Goal: Transaction & Acquisition: Download file/media

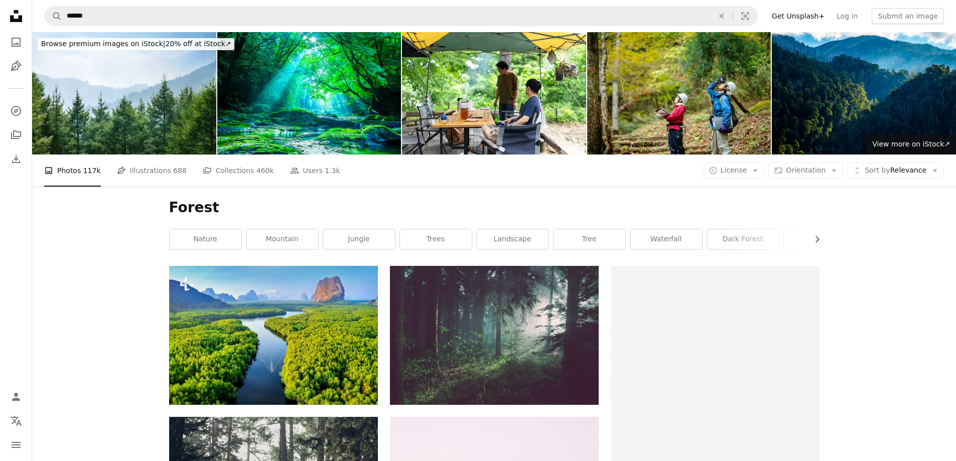
scroll to position [100, 0]
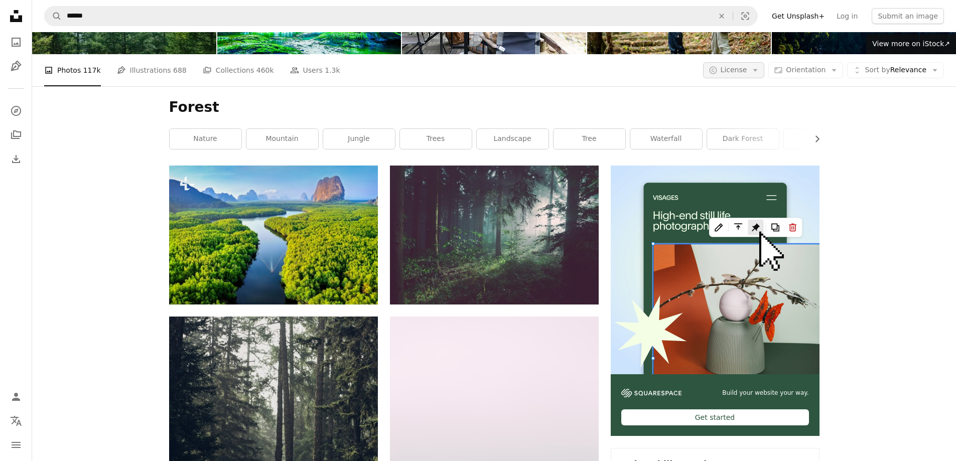
click at [730, 75] on span "License" at bounding box center [734, 70] width 27 height 10
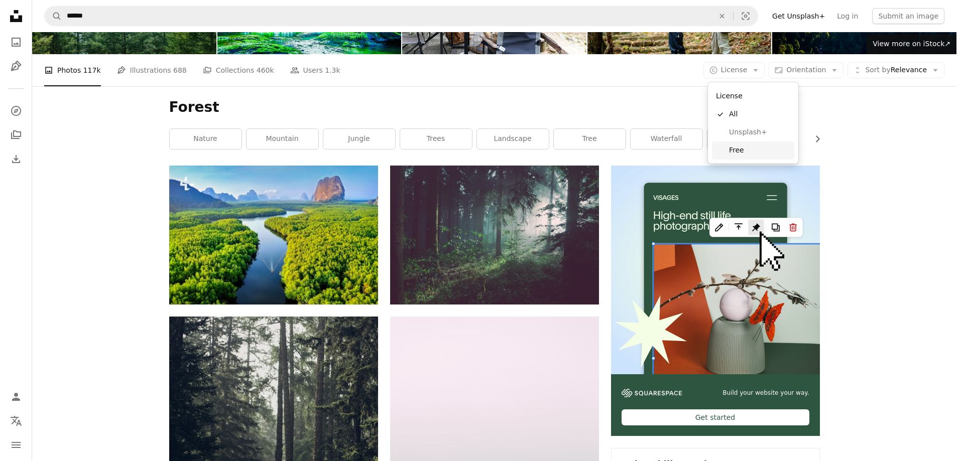
click at [738, 154] on span "Free" at bounding box center [759, 151] width 61 height 10
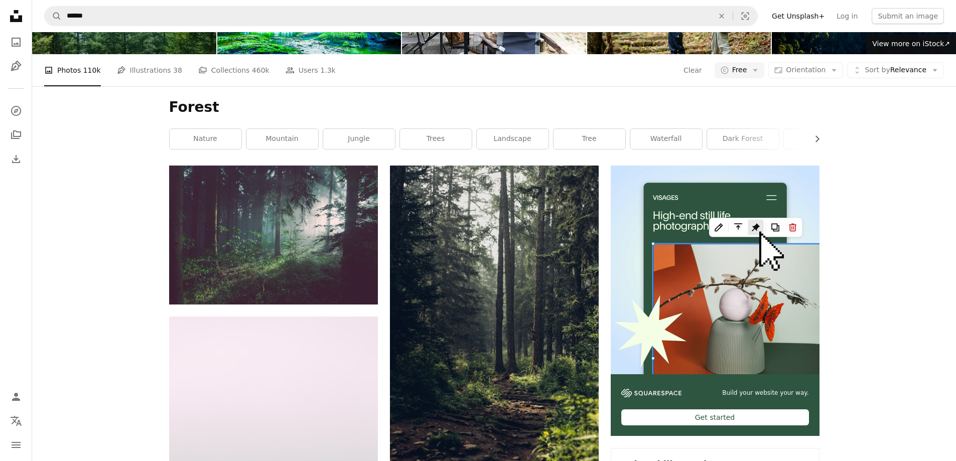
scroll to position [1606, 0]
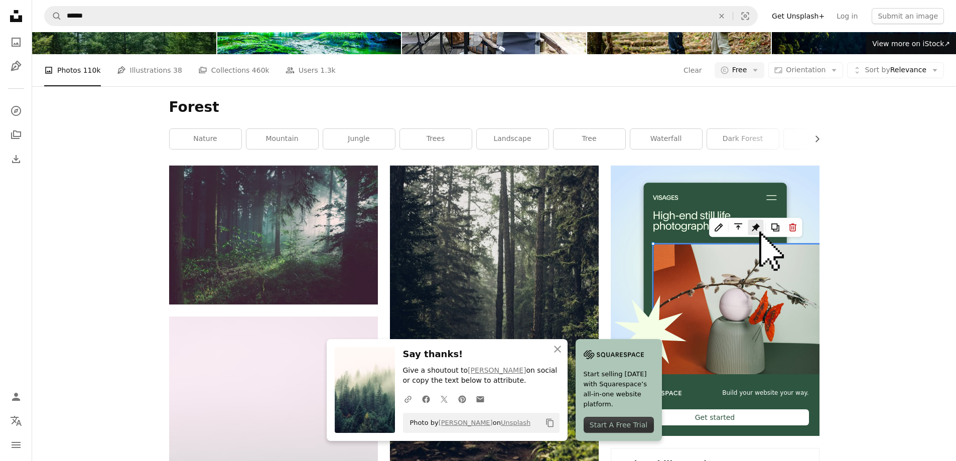
click at [554, 354] on icon "An X shape" at bounding box center [558, 349] width 12 height 12
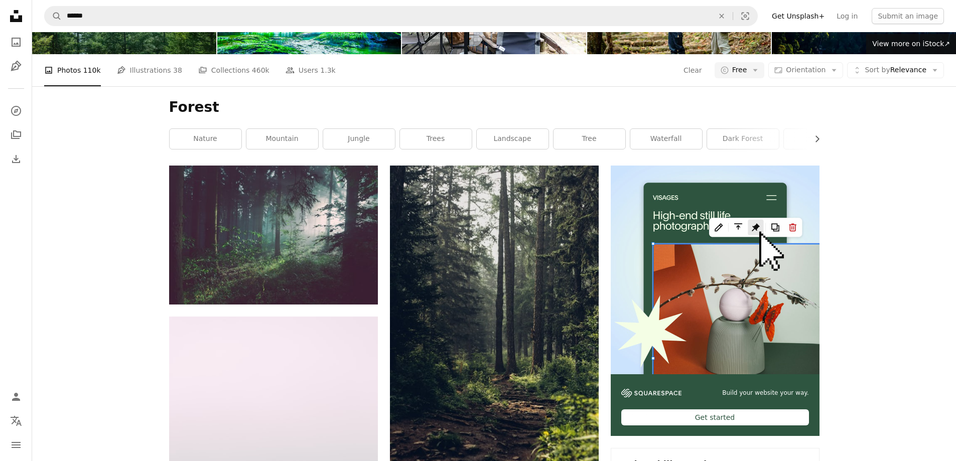
scroll to position [4466, 0]
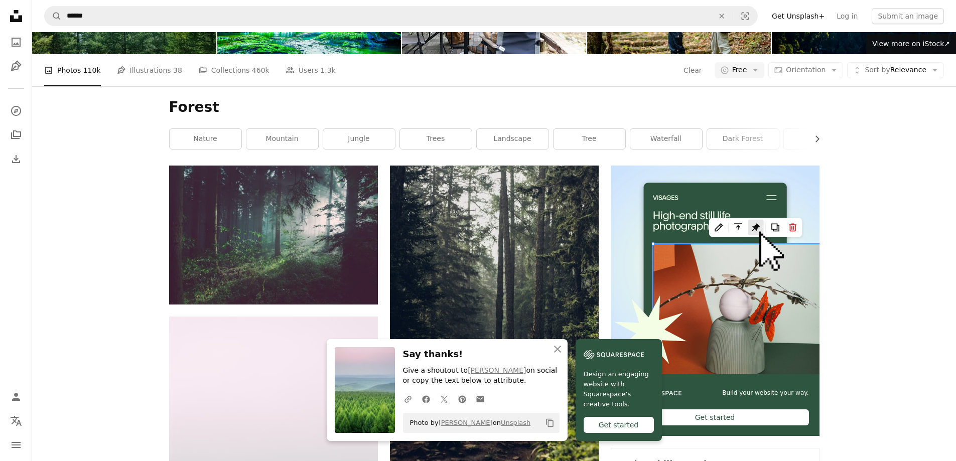
scroll to position [4968, 0]
click at [558, 353] on icon "An X shape" at bounding box center [558, 349] width 12 height 12
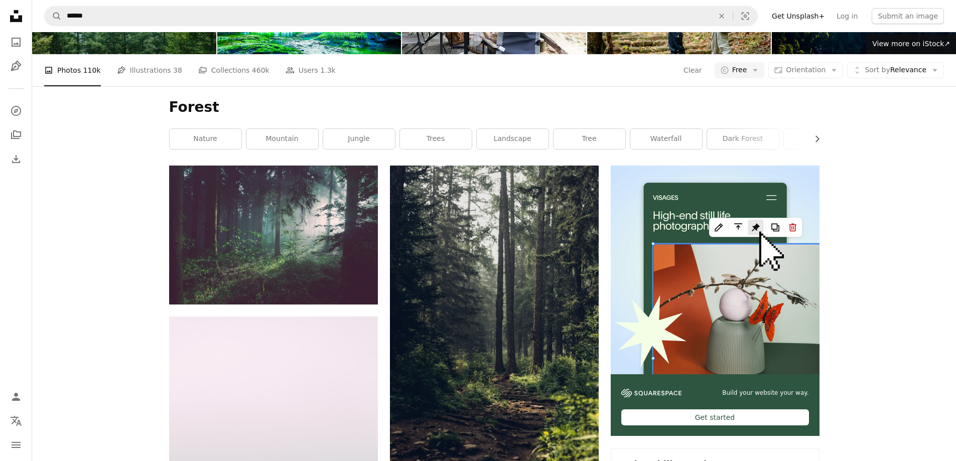
scroll to position [5821, 0]
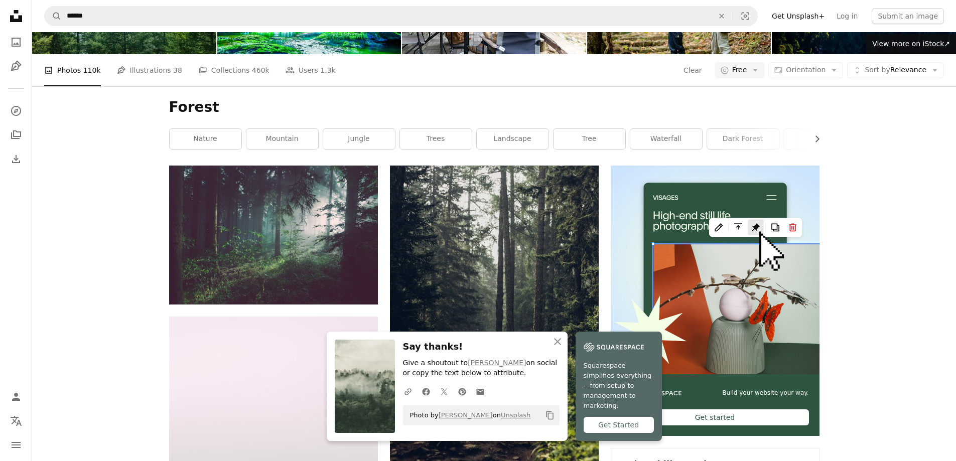
scroll to position [6173, 0]
click at [555, 344] on icon "button" at bounding box center [557, 341] width 7 height 7
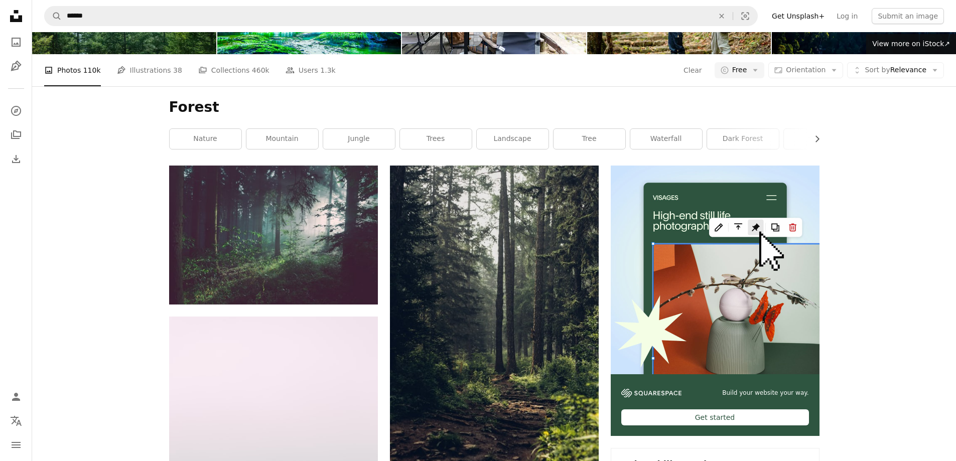
scroll to position [8833, 0]
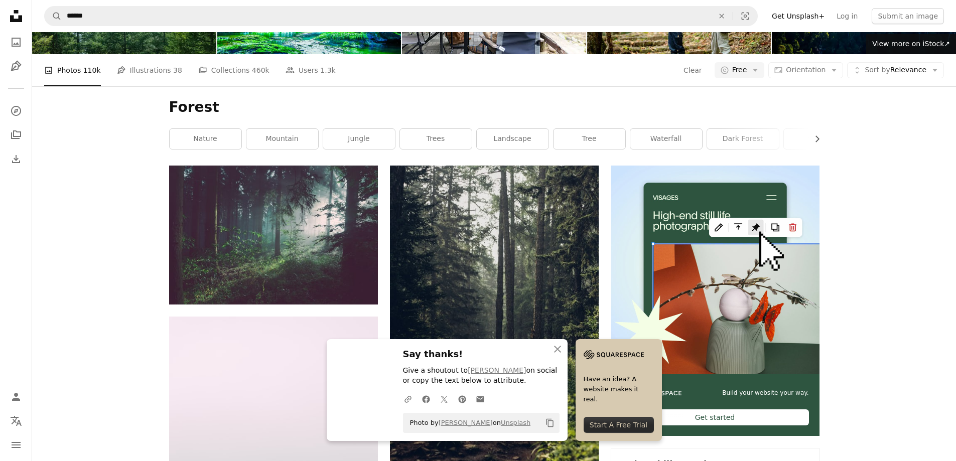
scroll to position [9033, 0]
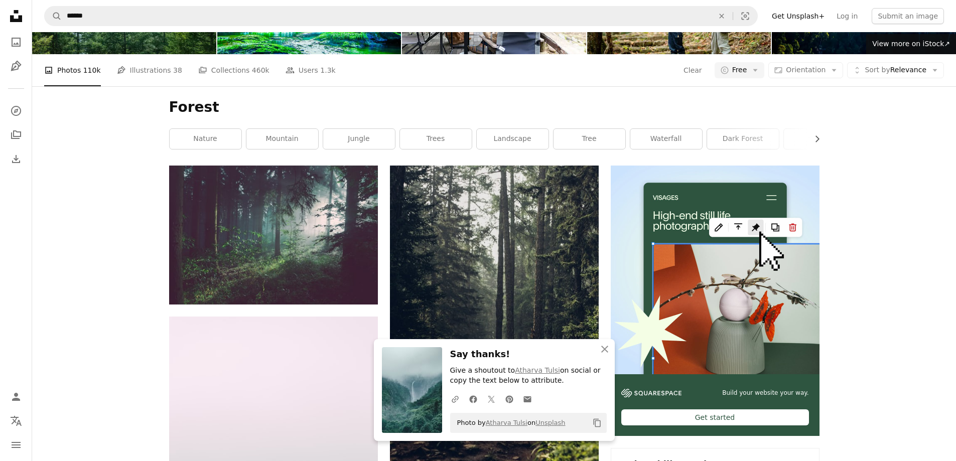
scroll to position [9284, 0]
click at [605, 347] on icon "An X shape" at bounding box center [605, 349] width 12 height 12
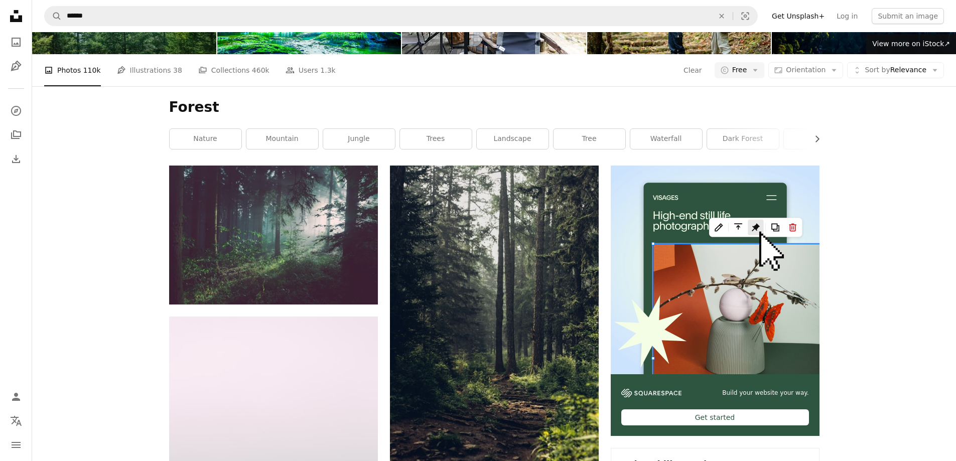
scroll to position [4510, 0]
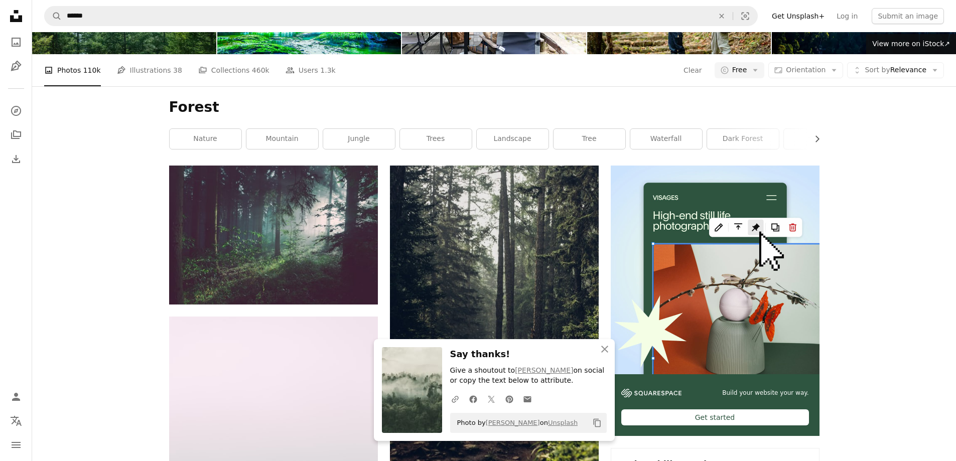
scroll to position [6417, 0]
click at [609, 347] on icon "An X shape" at bounding box center [605, 349] width 12 height 12
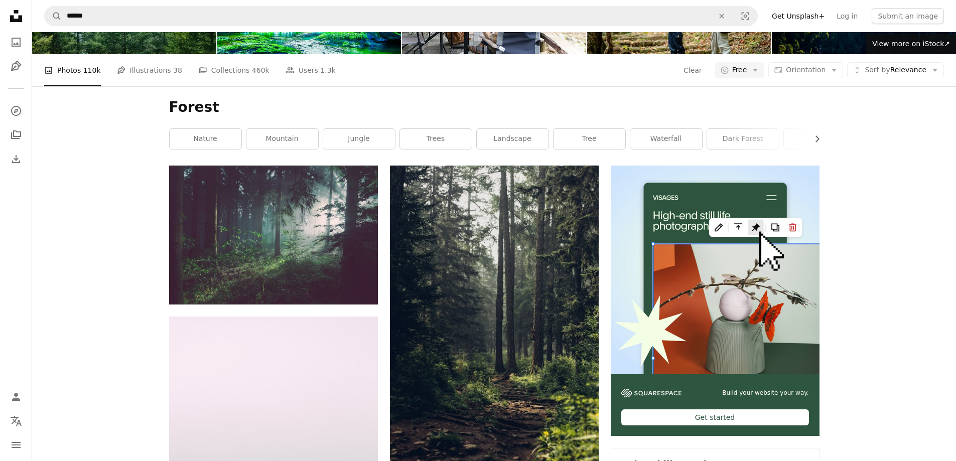
scroll to position [8374, 0]
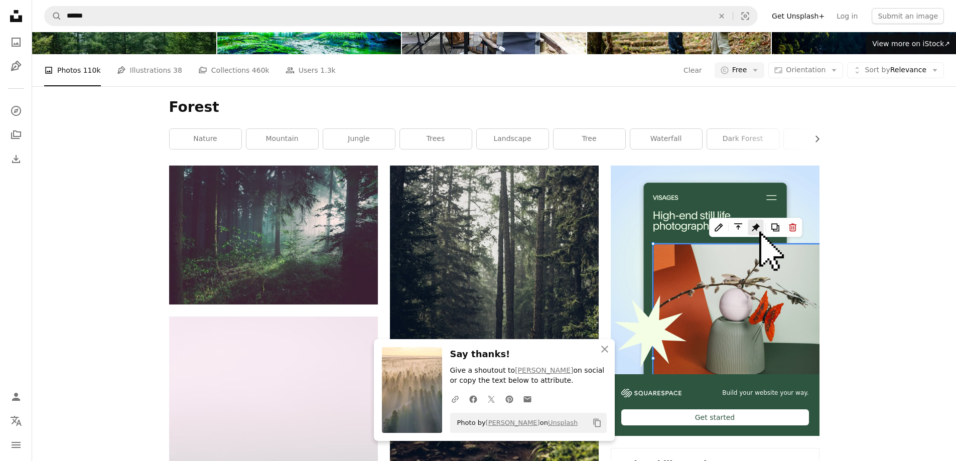
scroll to position [8926, 0]
click at [600, 349] on icon "An X shape" at bounding box center [605, 349] width 12 height 12
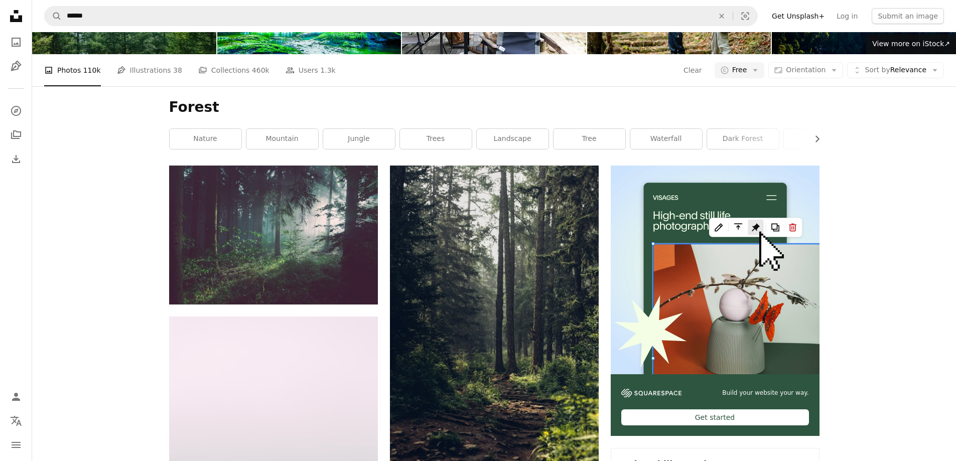
scroll to position [9076, 0]
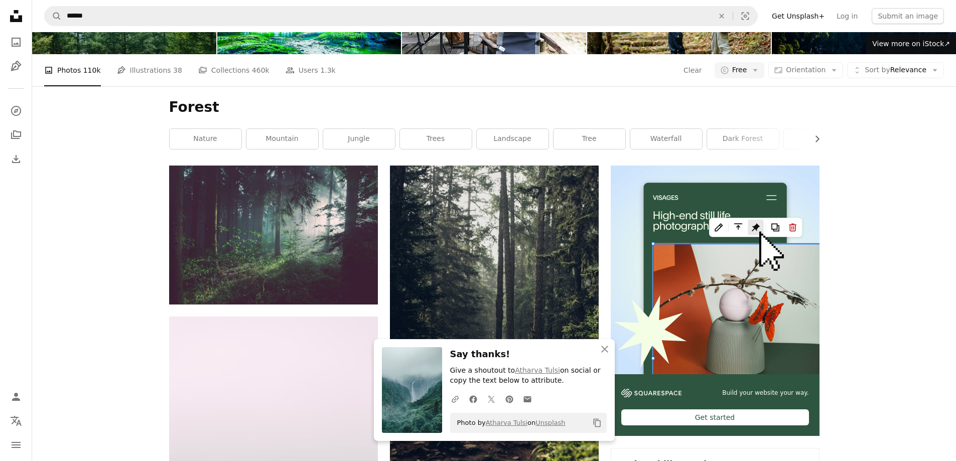
scroll to position [9327, 0]
click at [602, 350] on icon "An X shape" at bounding box center [605, 349] width 12 height 12
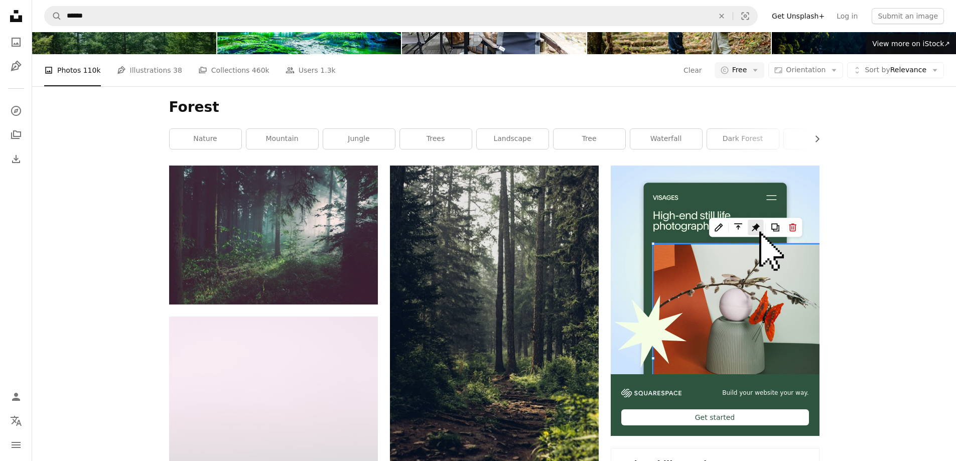
scroll to position [16353, 0]
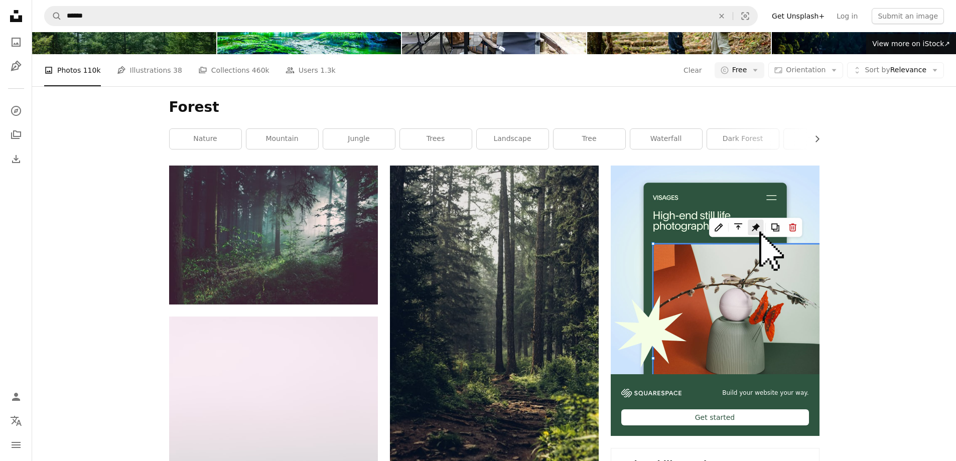
scroll to position [18812, 0]
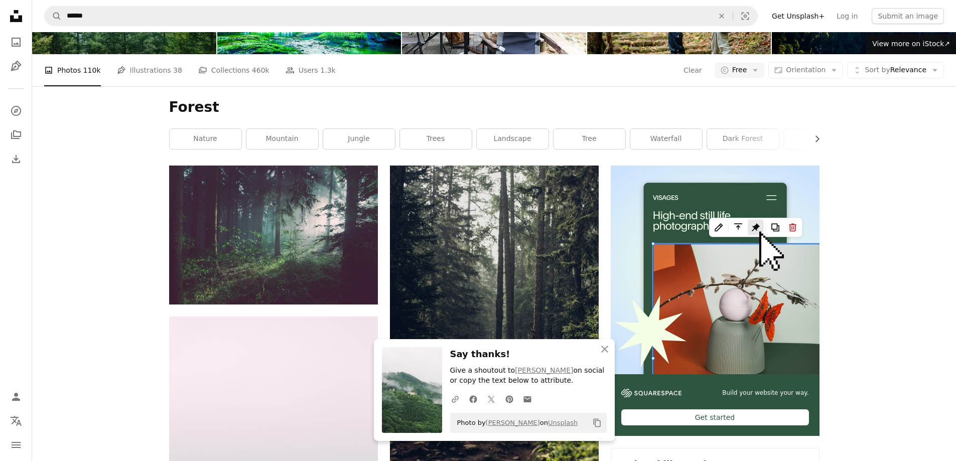
scroll to position [19164, 0]
click at [607, 349] on icon "An X shape" at bounding box center [605, 349] width 12 height 12
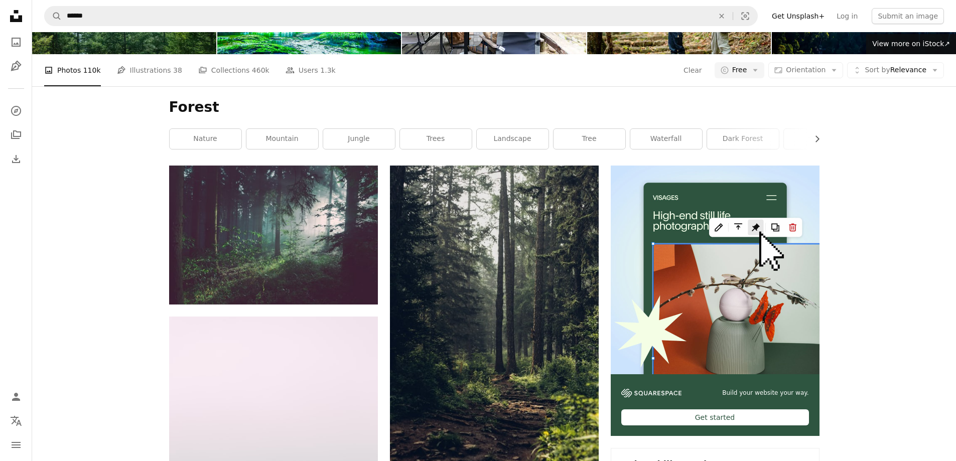
scroll to position [24734, 0]
drag, startPoint x: 931, startPoint y: 284, endPoint x: 927, endPoint y: 288, distance: 5.7
click at [26, 255] on nav "Unsplash logo Unsplash Home A photo Pen Tool A compass A stack of folders Downl…" at bounding box center [16, 230] width 32 height 461
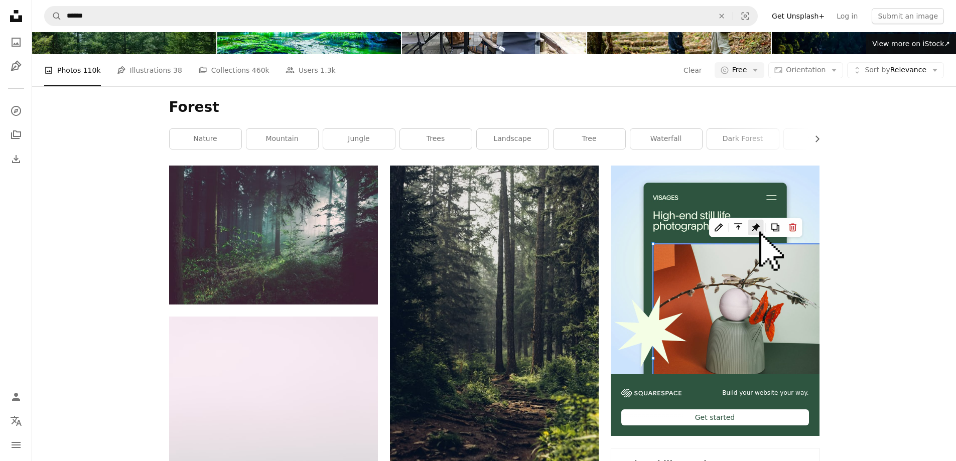
scroll to position [31258, 0]
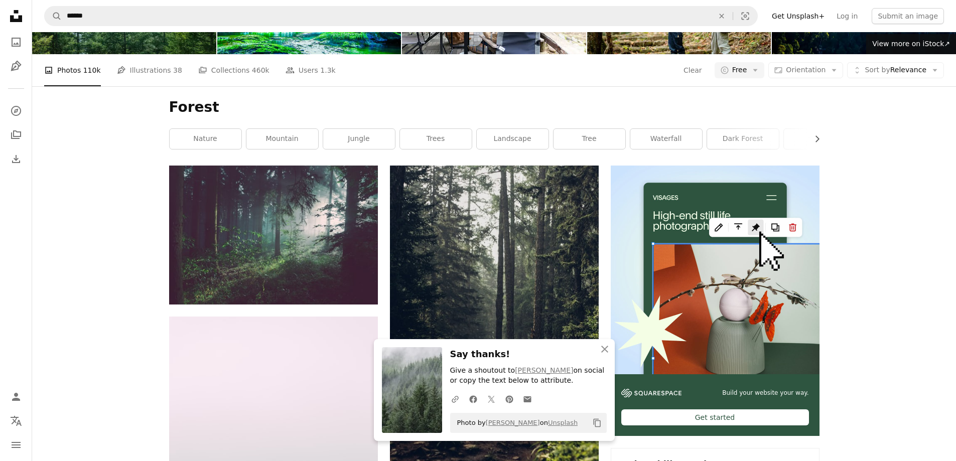
scroll to position [31358, 0]
click at [603, 348] on icon "button" at bounding box center [604, 349] width 7 height 7
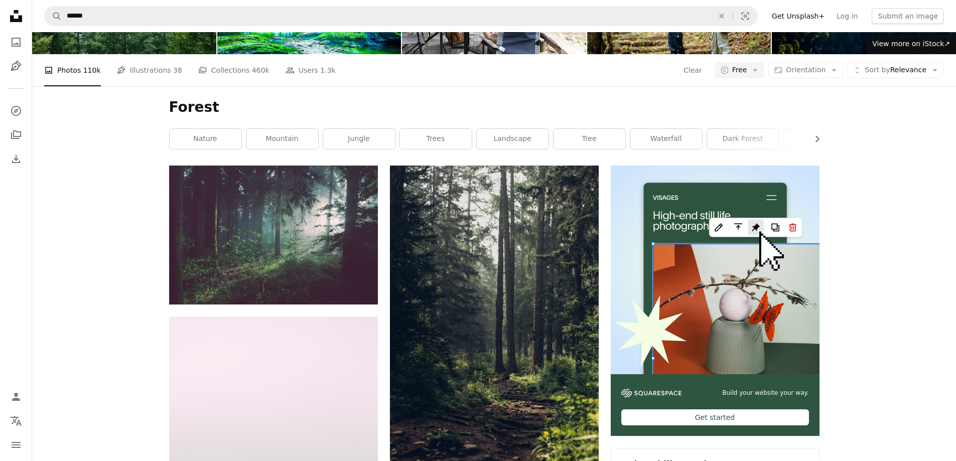
scroll to position [45059, 0]
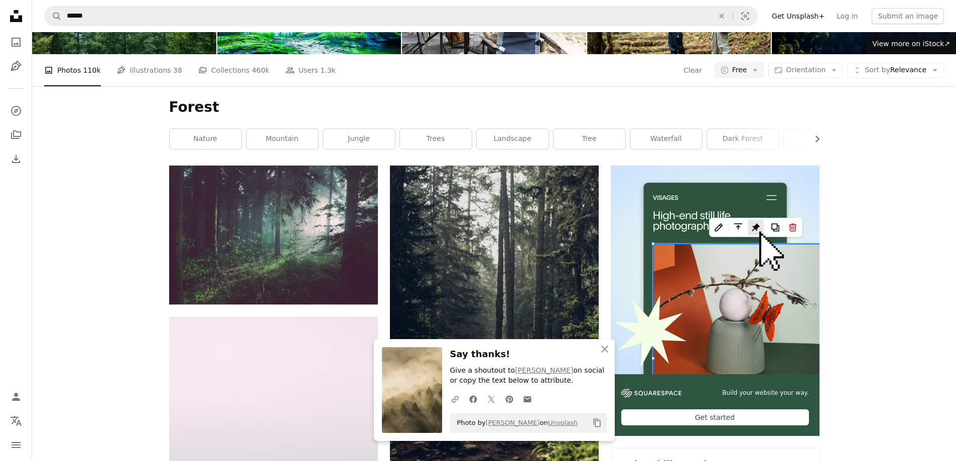
scroll to position [45310, 0]
drag, startPoint x: 605, startPoint y: 352, endPoint x: 852, endPoint y: 367, distance: 247.3
click at [605, 352] on icon "An X shape" at bounding box center [605, 349] width 12 height 12
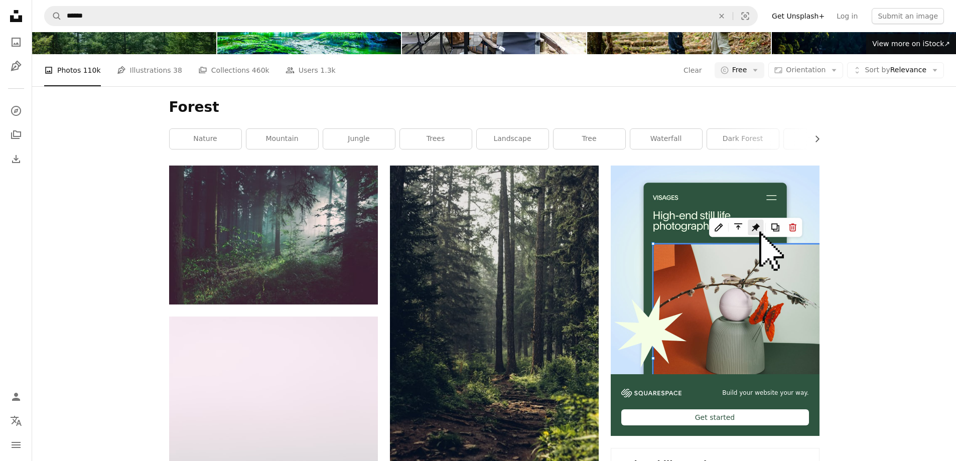
scroll to position [45611, 0]
